Goal: Task Accomplishment & Management: Manage account settings

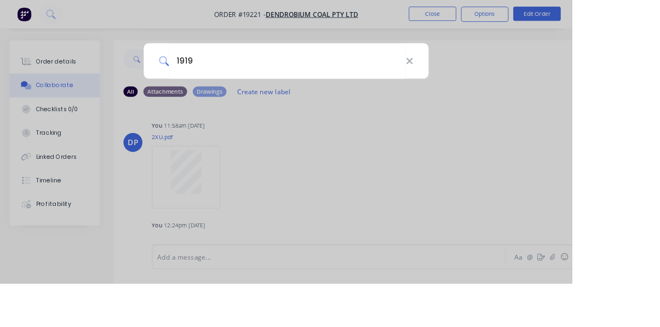
type input "19199"
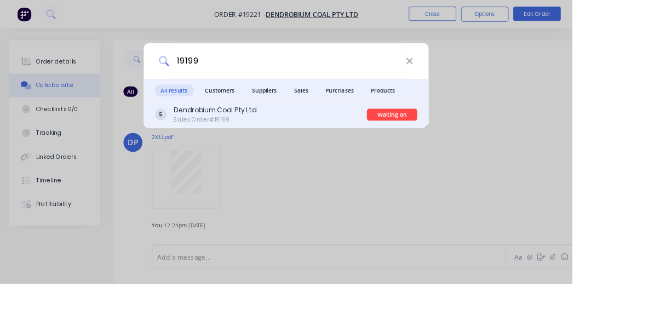
click at [296, 143] on div "Sales Order #19199" at bounding box center [247, 138] width 95 height 10
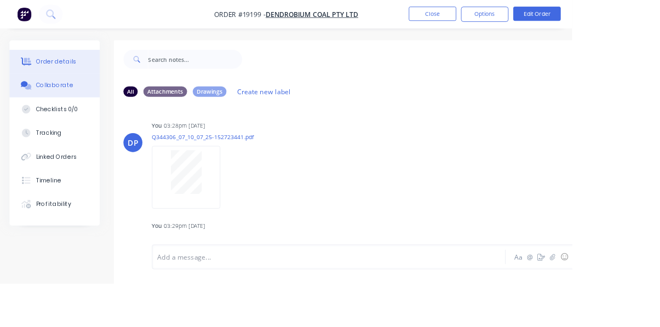
click at [61, 77] on button "Order details" at bounding box center [63, 70] width 104 height 27
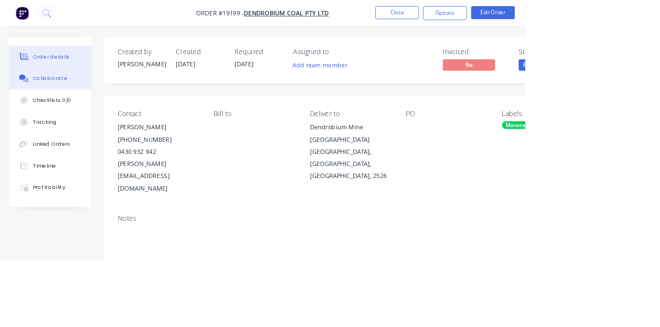
click at [61, 105] on button "Collaborate" at bounding box center [63, 98] width 104 height 27
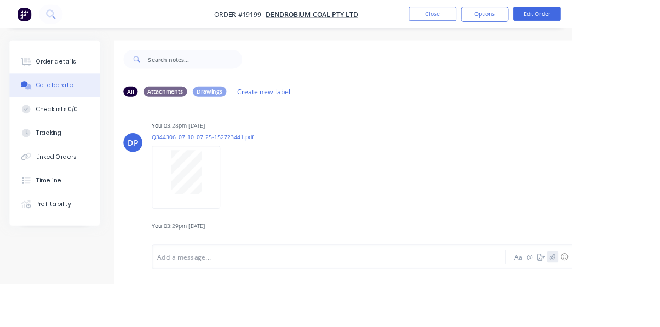
click at [639, 300] on icon "button" at bounding box center [637, 296] width 7 height 8
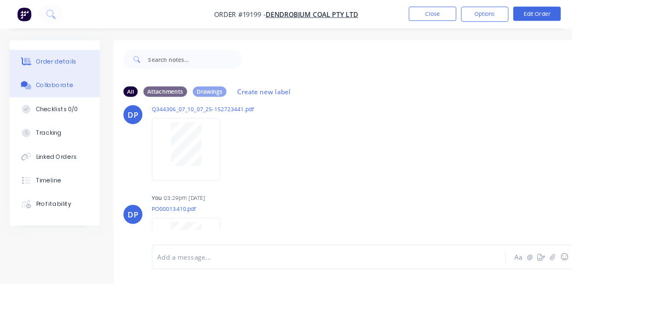
click at [67, 71] on div "Order details" at bounding box center [65, 71] width 47 height 10
